Goal: Information Seeking & Learning: Learn about a topic

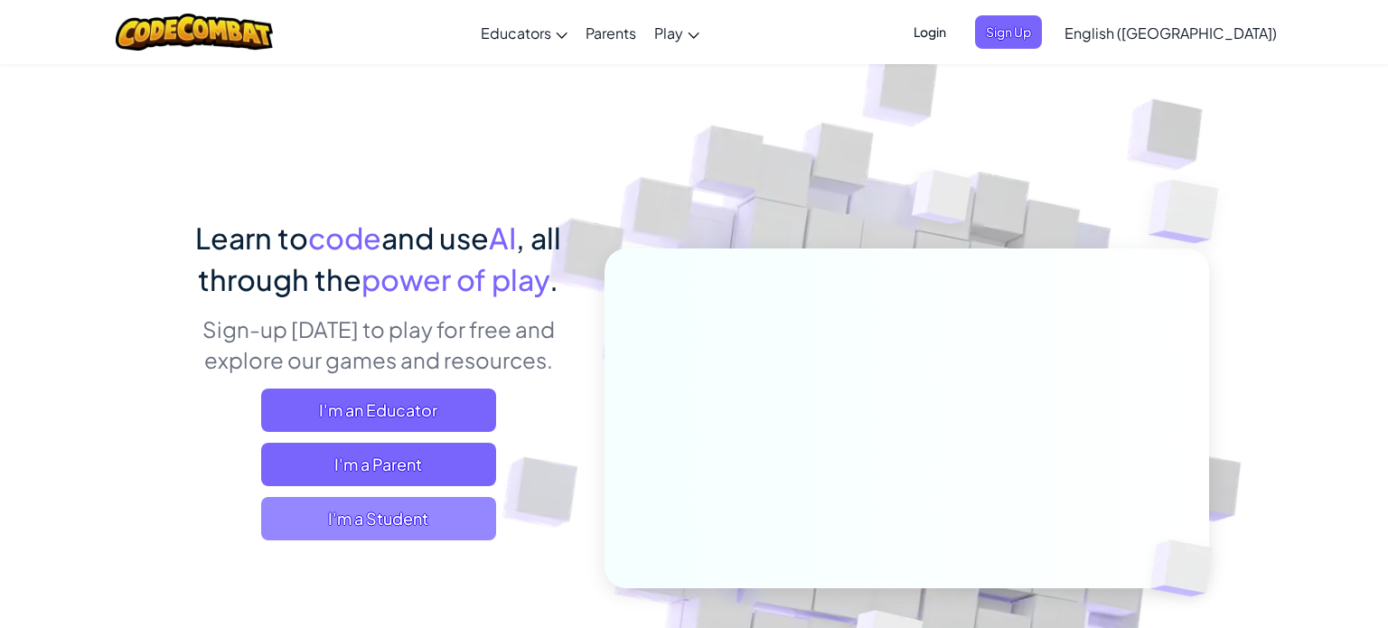
click at [358, 514] on span "I'm a Student" at bounding box center [378, 518] width 235 height 43
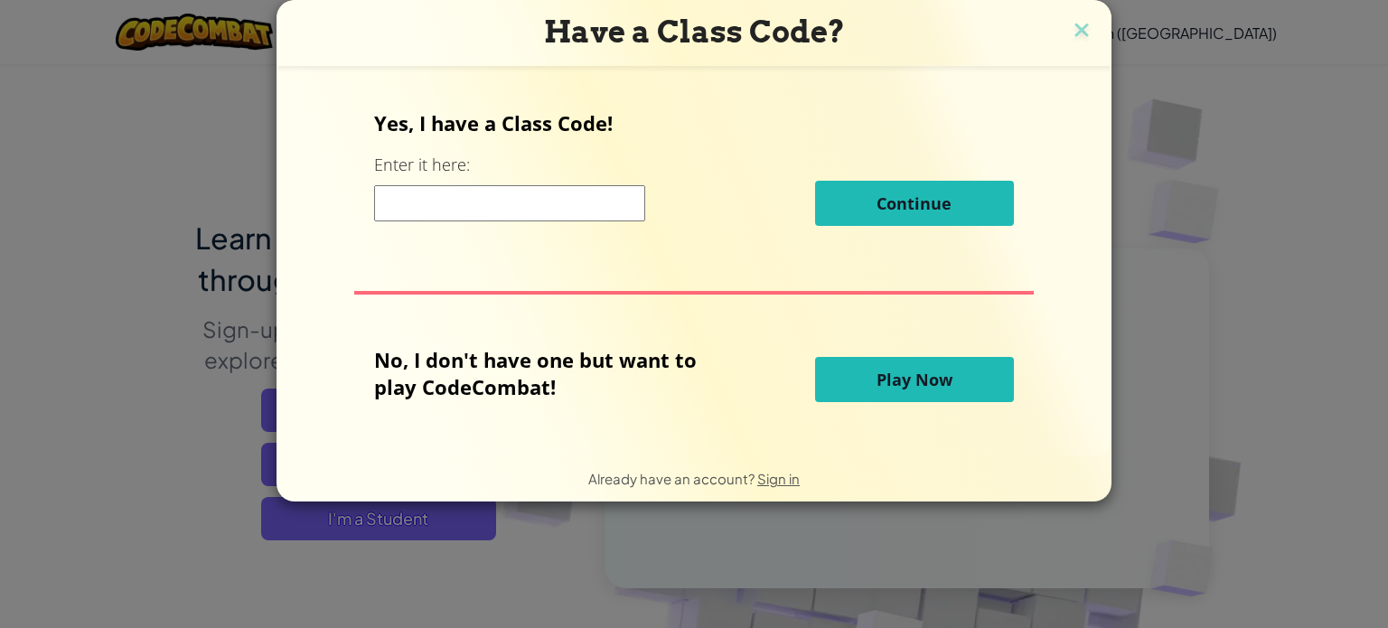
click at [839, 390] on button "Play Now" at bounding box center [914, 379] width 199 height 45
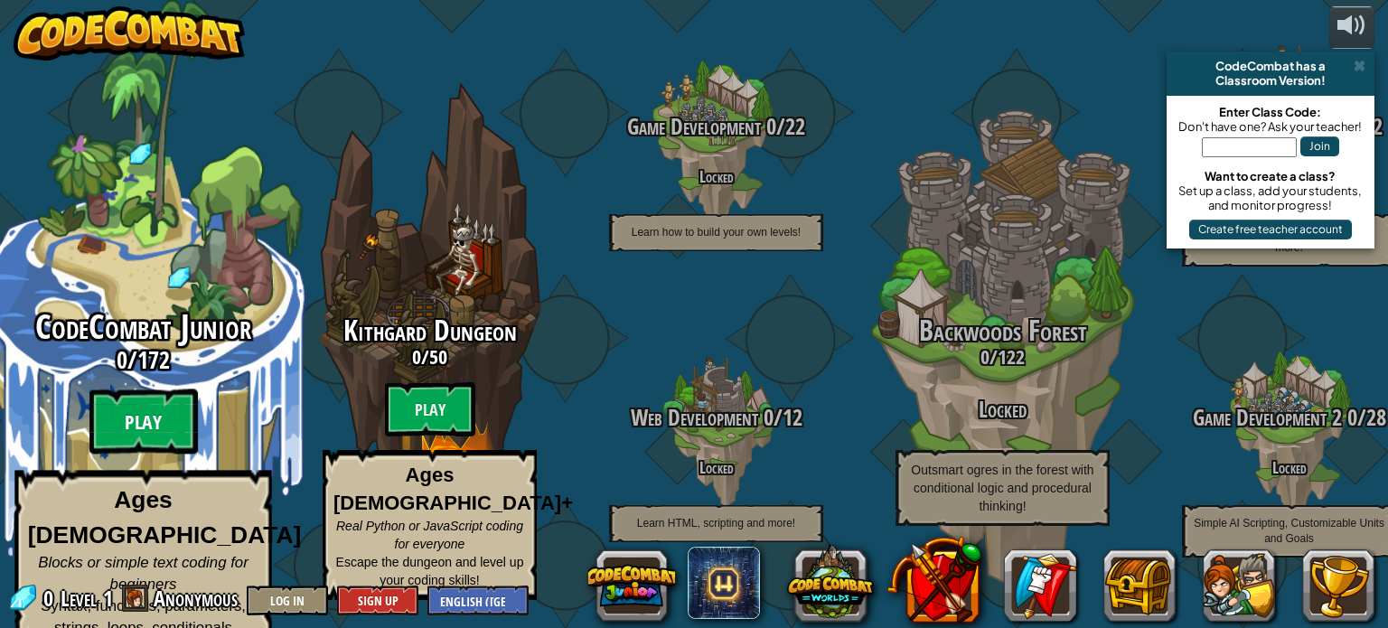
click at [155, 425] on btn "Play" at bounding box center [143, 421] width 108 height 65
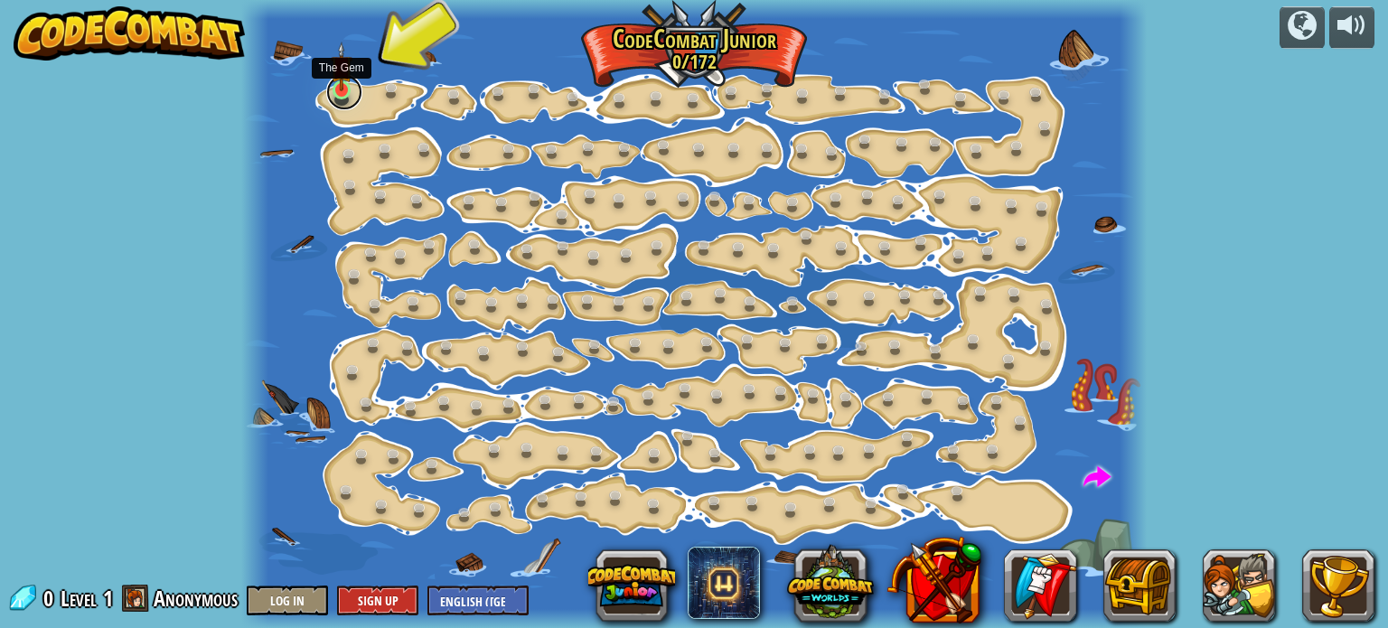
click at [341, 92] on link at bounding box center [344, 92] width 36 height 36
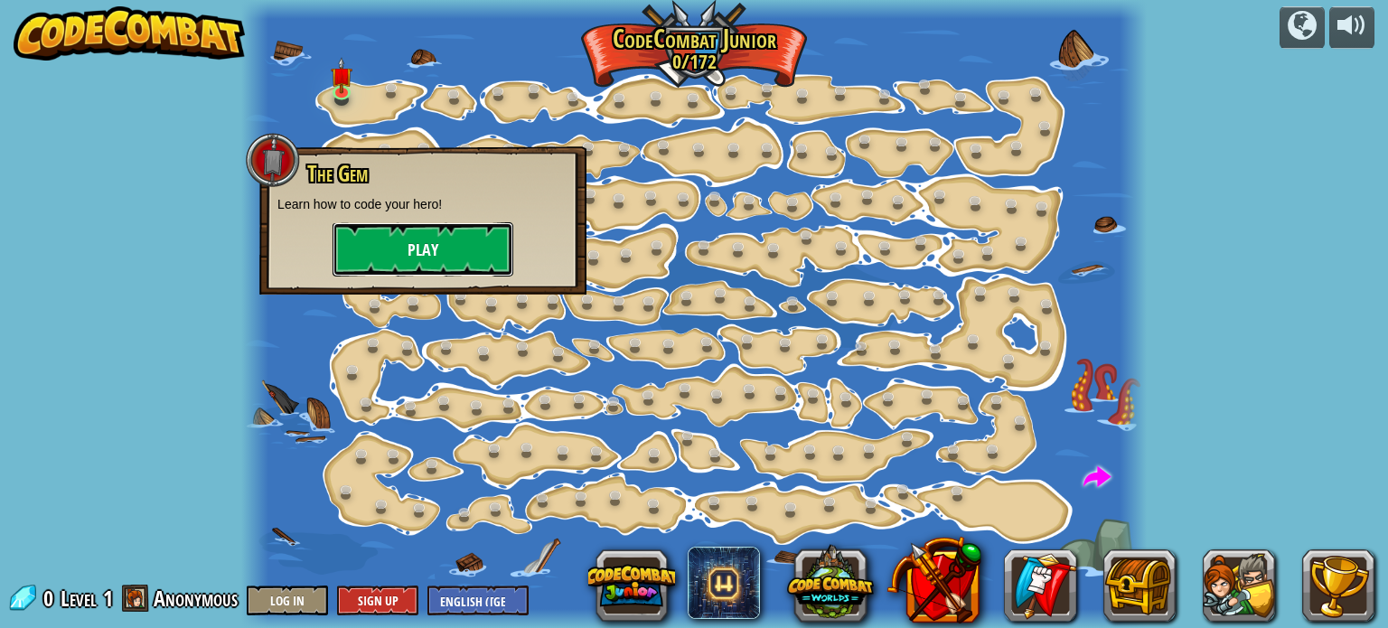
click at [379, 234] on button "Play" at bounding box center [422, 249] width 181 height 54
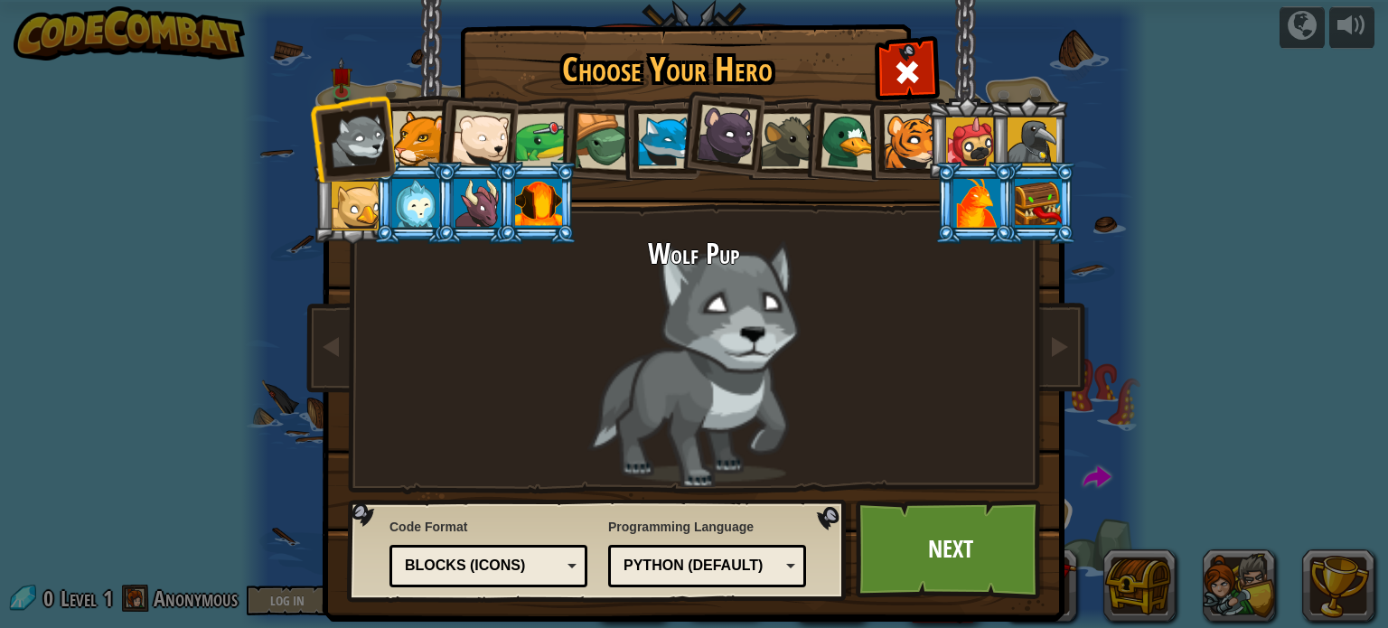
click at [414, 153] on div at bounding box center [419, 138] width 55 height 55
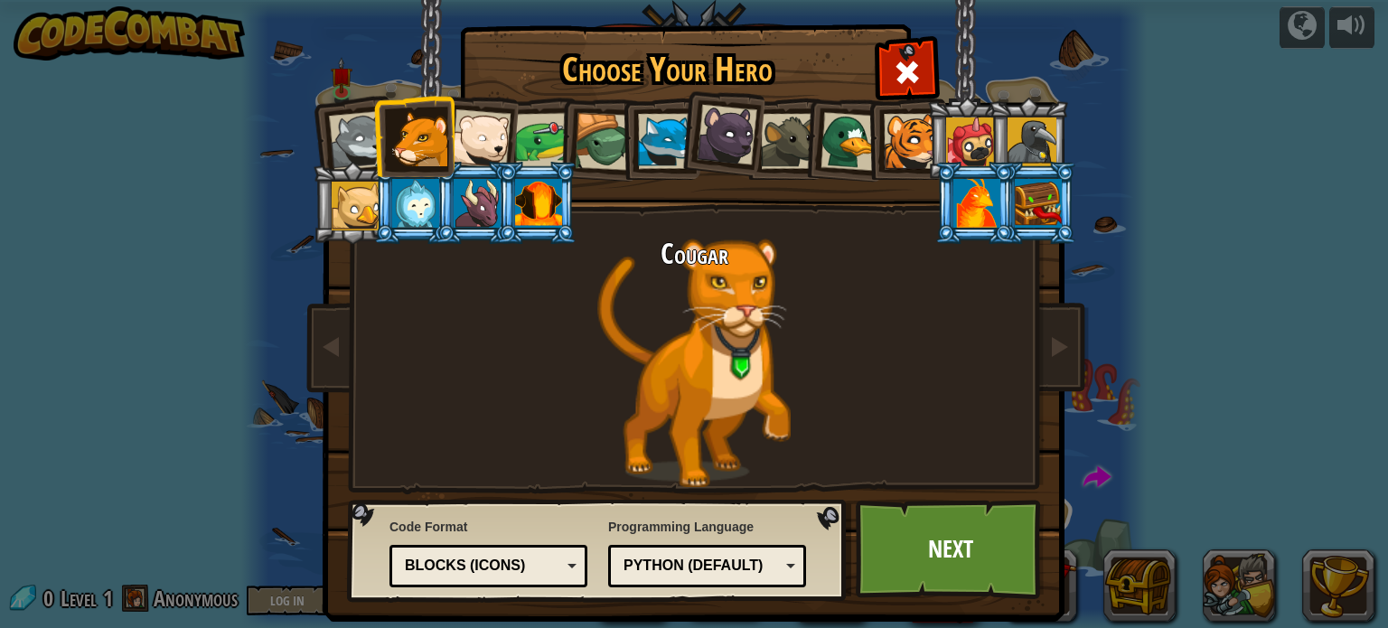
click at [538, 212] on div at bounding box center [538, 203] width 47 height 49
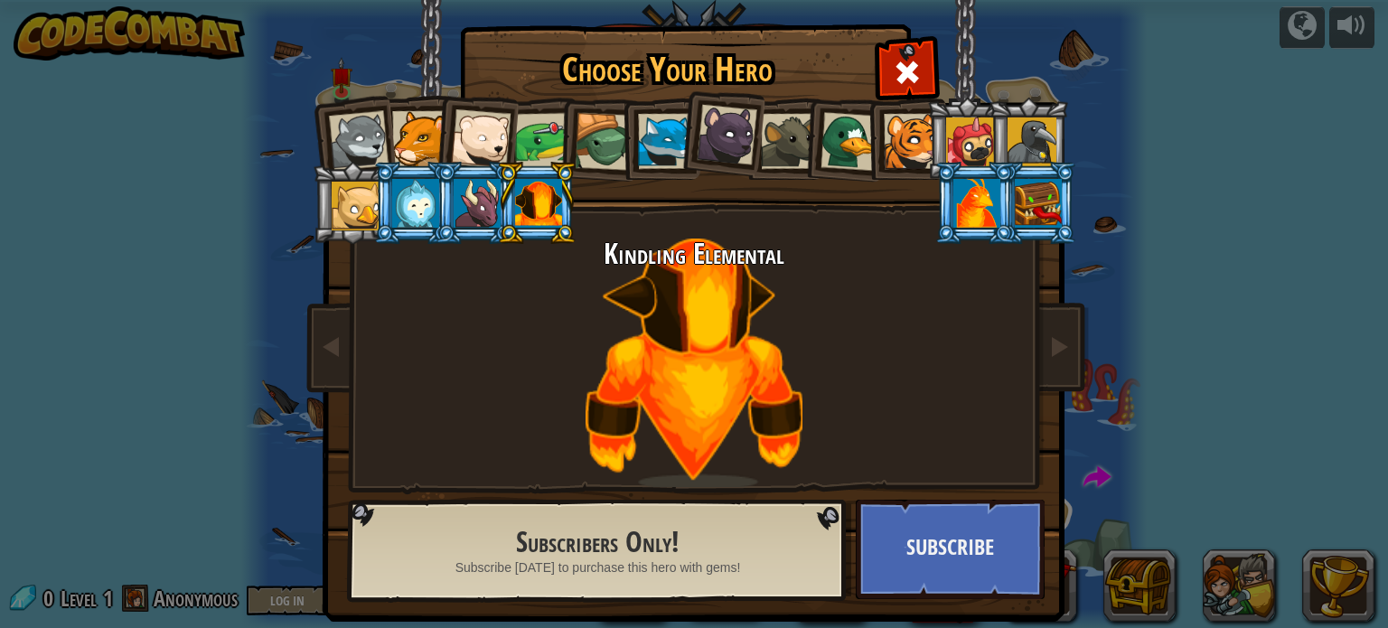
click at [959, 145] on div at bounding box center [970, 141] width 49 height 49
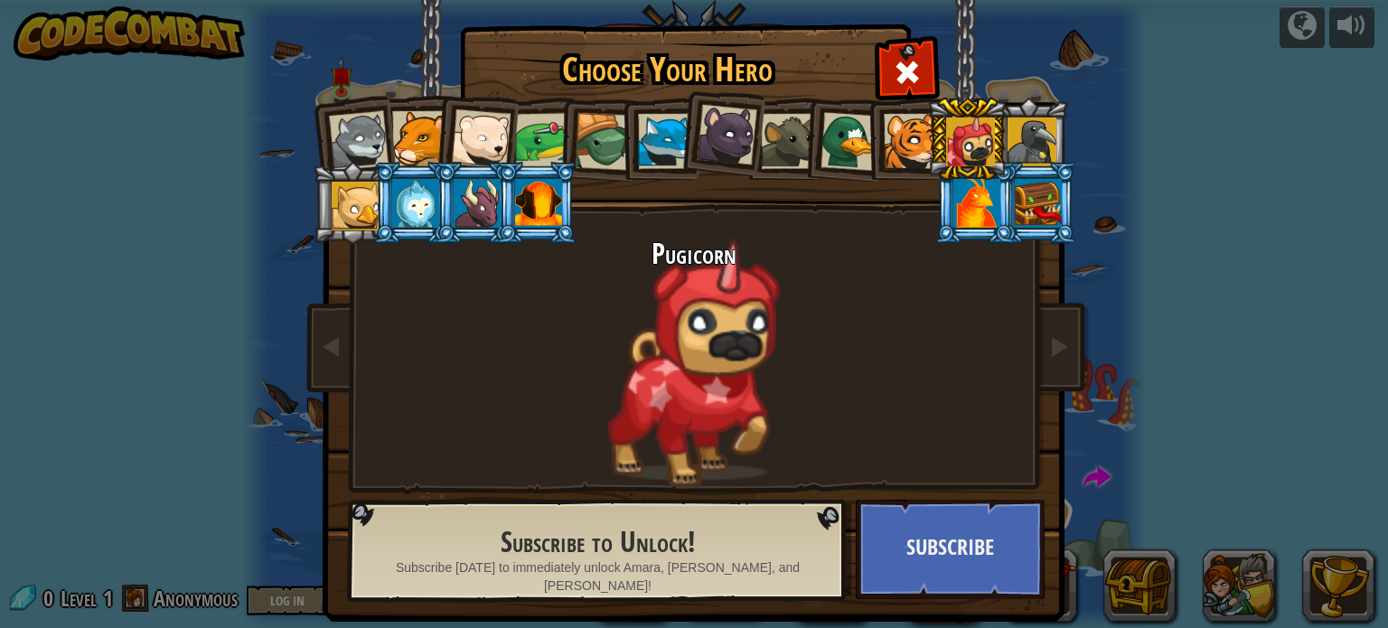
click at [868, 156] on li at bounding box center [905, 139] width 81 height 82
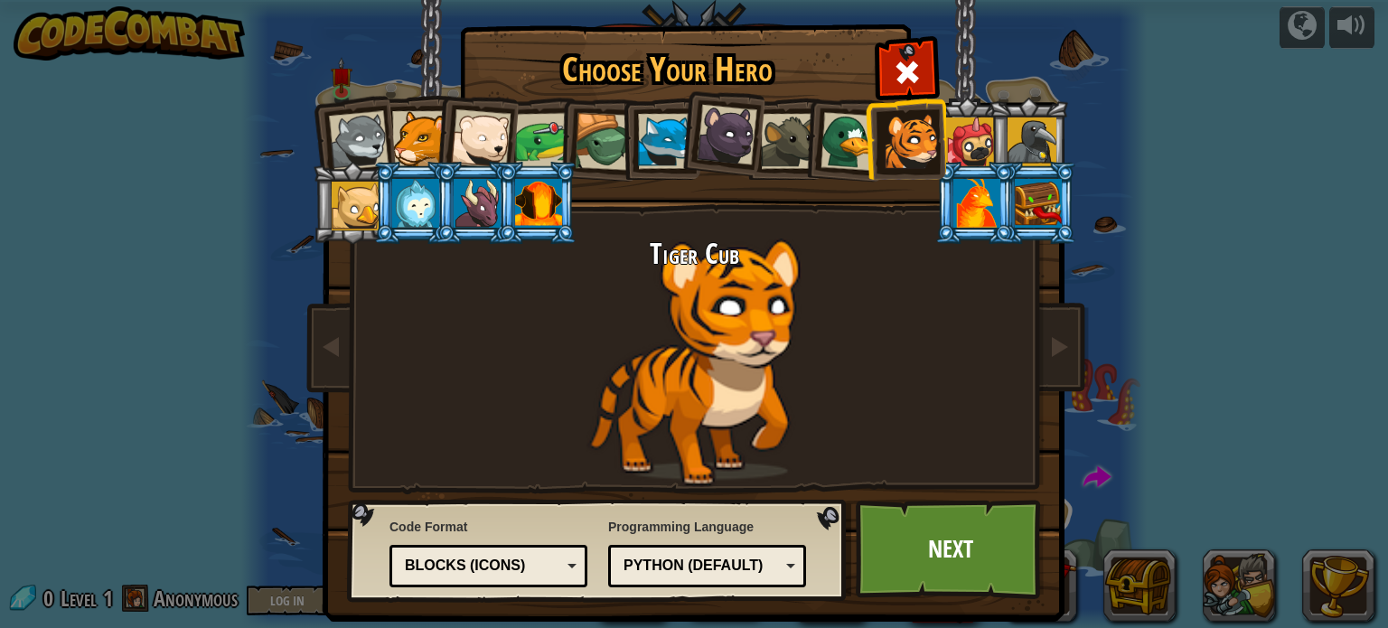
click at [555, 571] on div "Blocks (Icons)" at bounding box center [483, 566] width 156 height 21
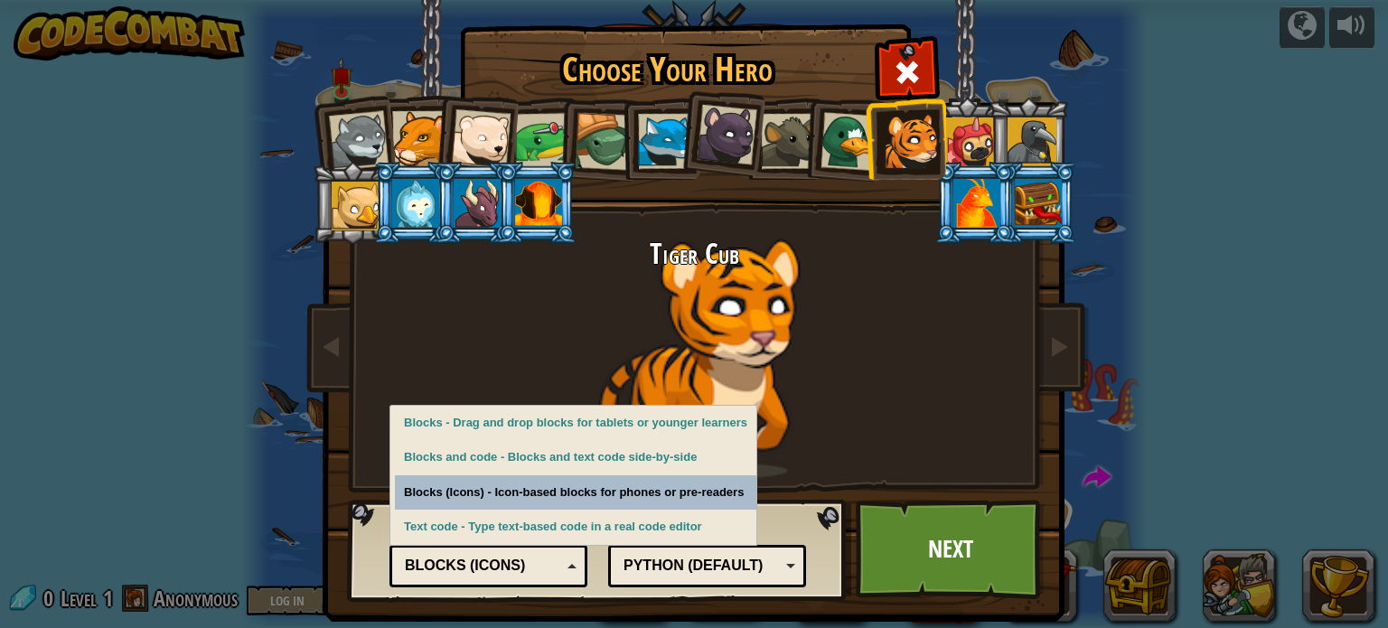
click at [829, 516] on div "Code Format Text code Blocks and code Blocks Blocks (Icons) Blocks (Icons) Bloc…" at bounding box center [597, 550] width 489 height 92
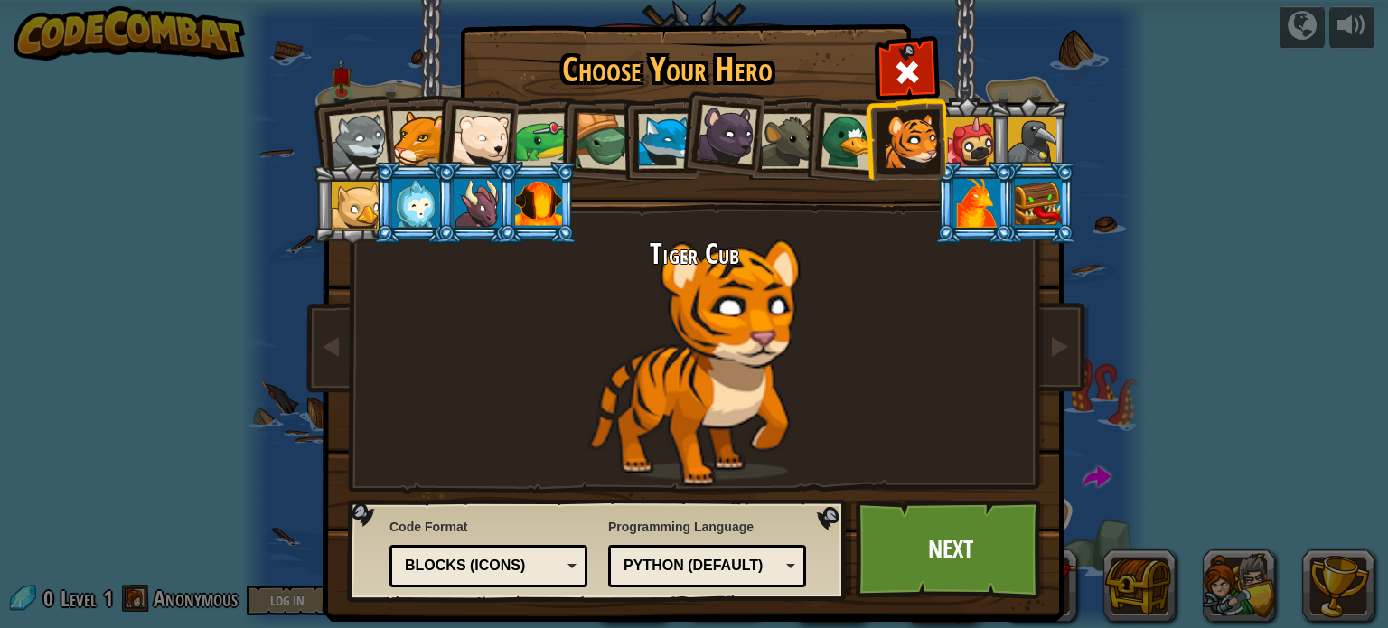
click at [803, 566] on div "Python (Default) JavaScript Lua C++ Java (Experimental) Python (Default)" at bounding box center [707, 566] width 198 height 42
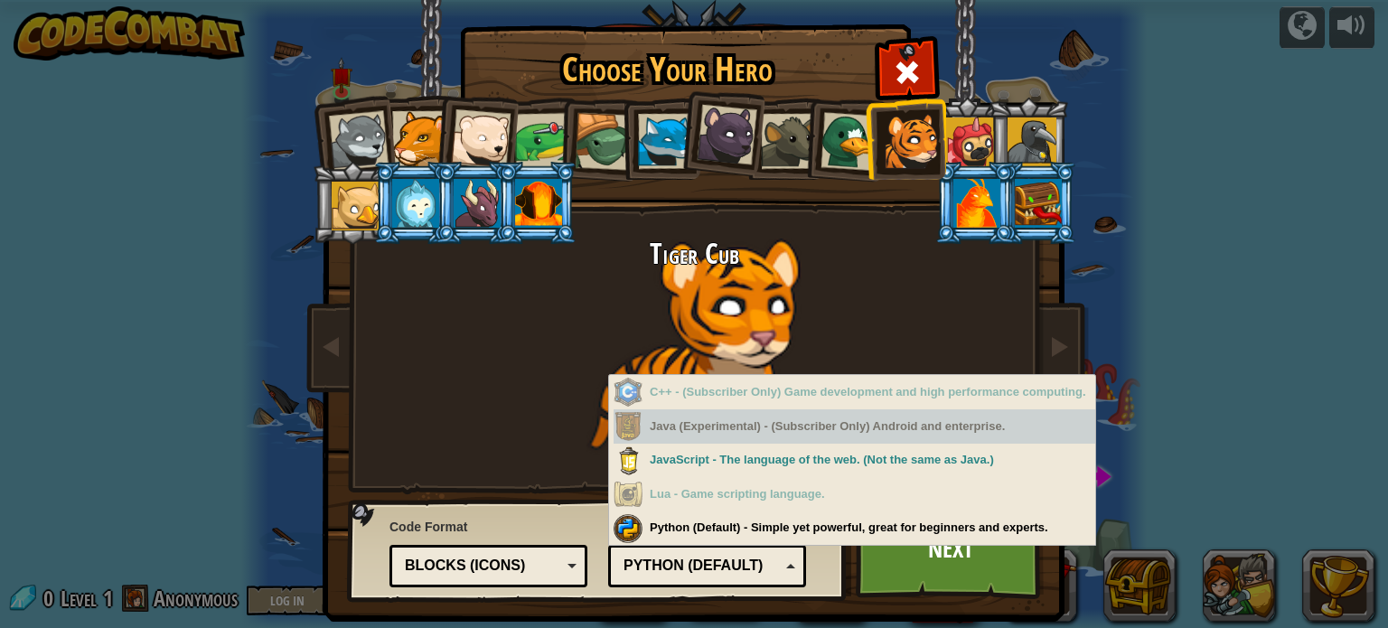
click at [706, 426] on div "Java (Experimental) - (Subscriber Only) Android and enterprise." at bounding box center [854, 426] width 482 height 35
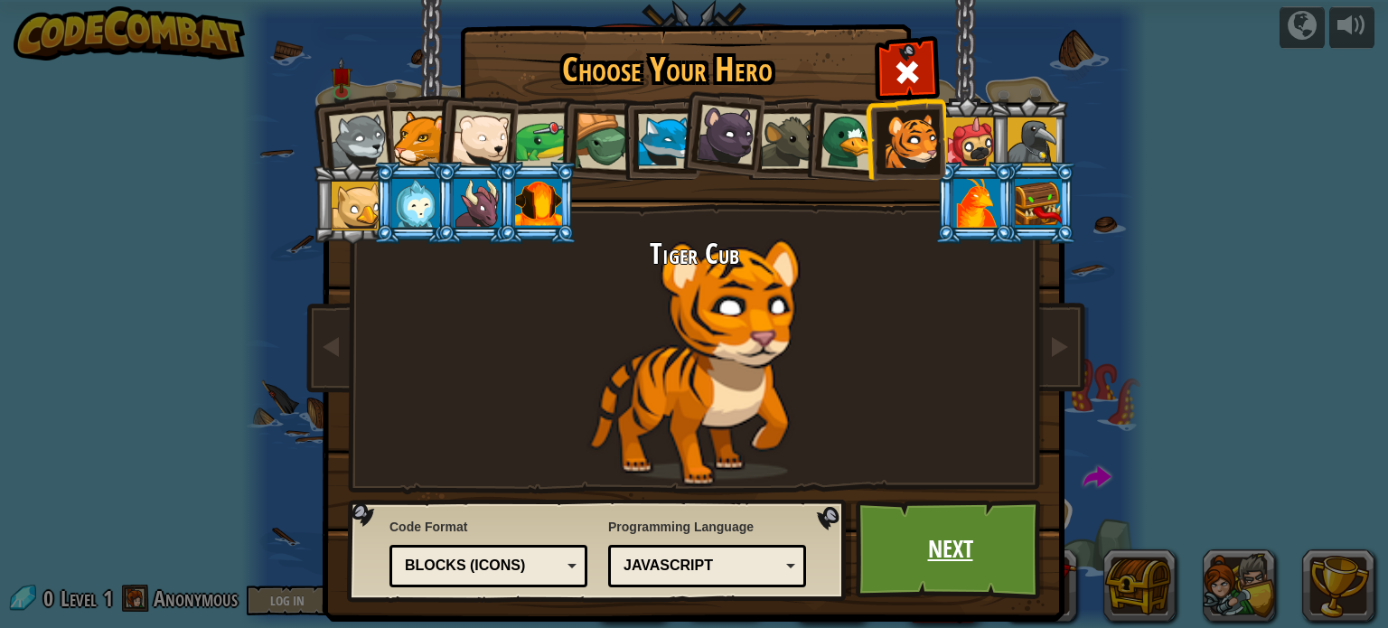
click at [925, 534] on link "Next" at bounding box center [950, 549] width 189 height 99
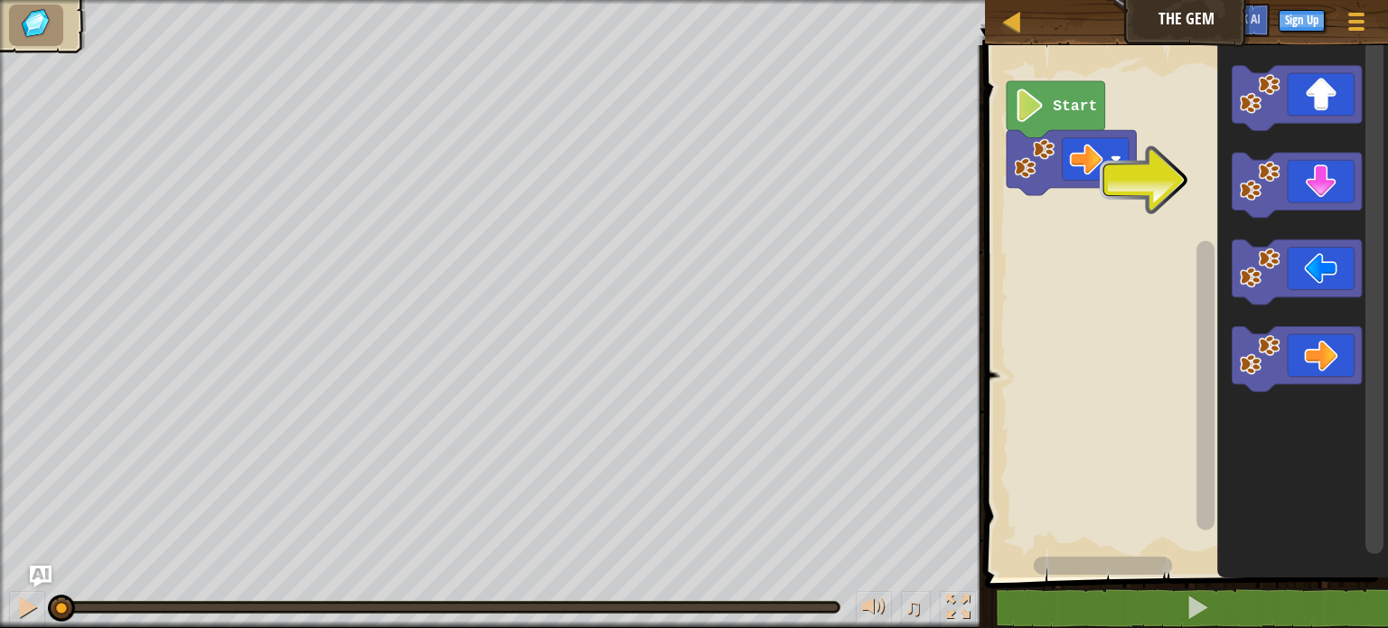
click at [1076, 114] on text "Start" at bounding box center [1075, 106] width 44 height 17
click at [1020, 214] on div "Start" at bounding box center [1183, 306] width 408 height 541
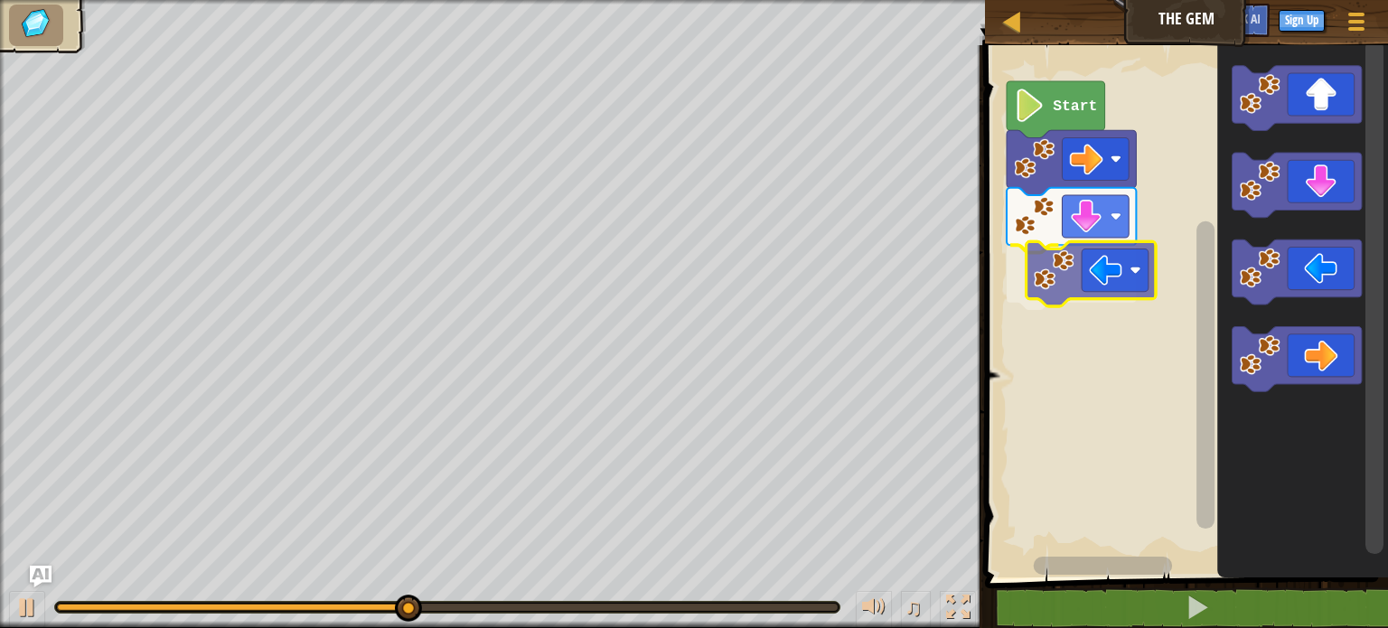
click at [1044, 274] on div "Start" at bounding box center [1183, 306] width 408 height 541
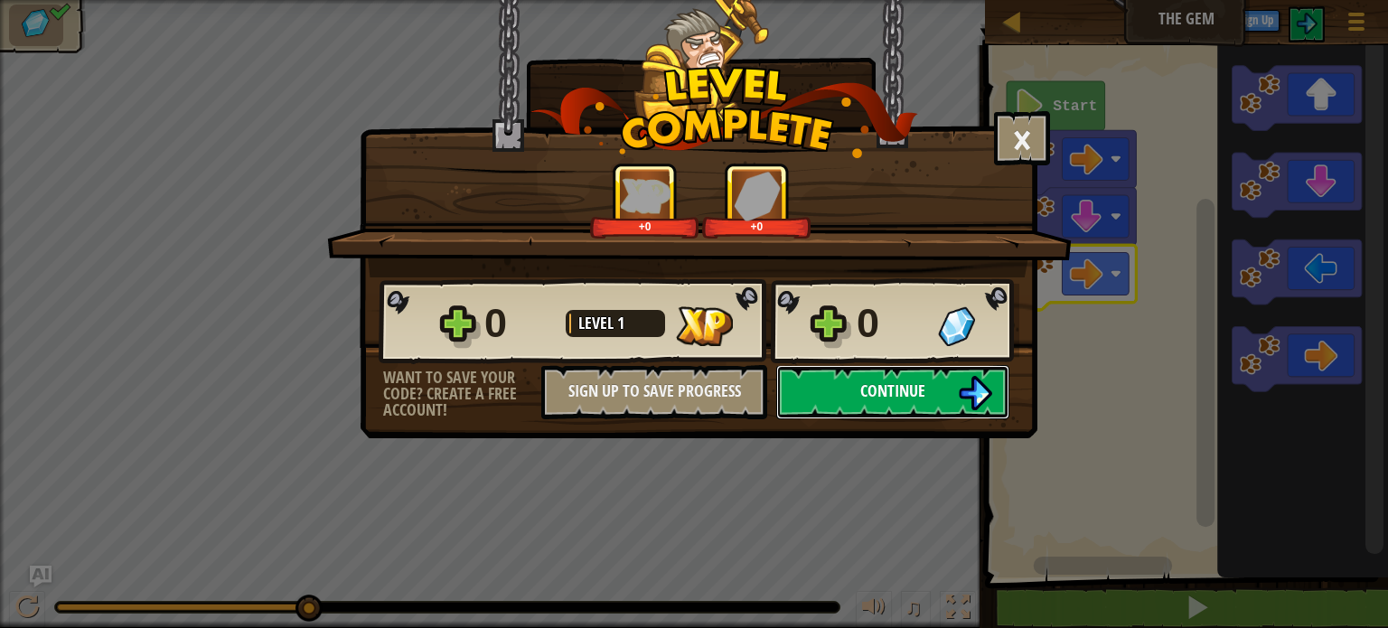
click at [896, 388] on span "Continue" at bounding box center [892, 390] width 65 height 23
